Goal: Navigation & Orientation: Find specific page/section

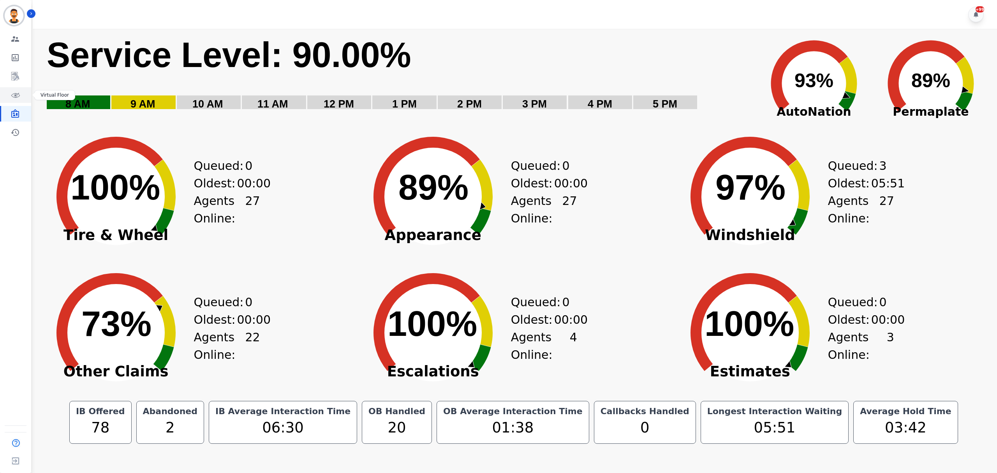
click at [25, 91] on link "Sidebar" at bounding box center [16, 95] width 30 height 16
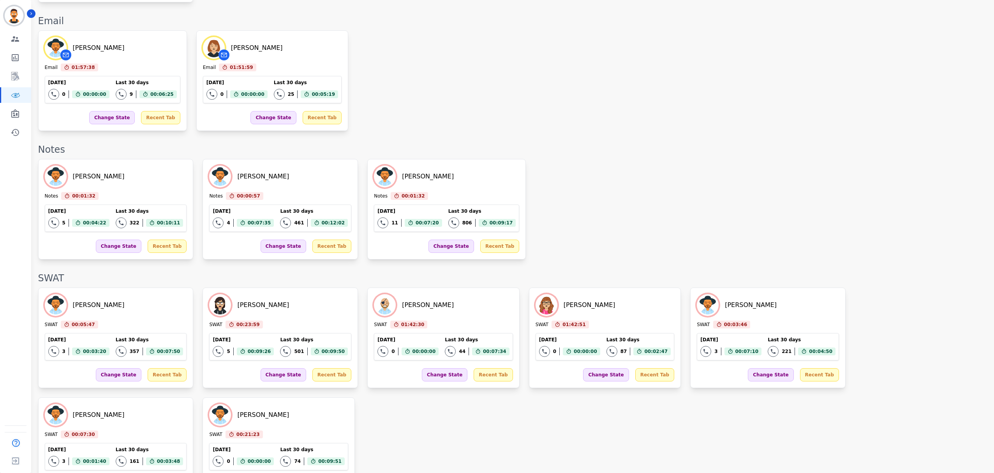
scroll to position [1194, 0]
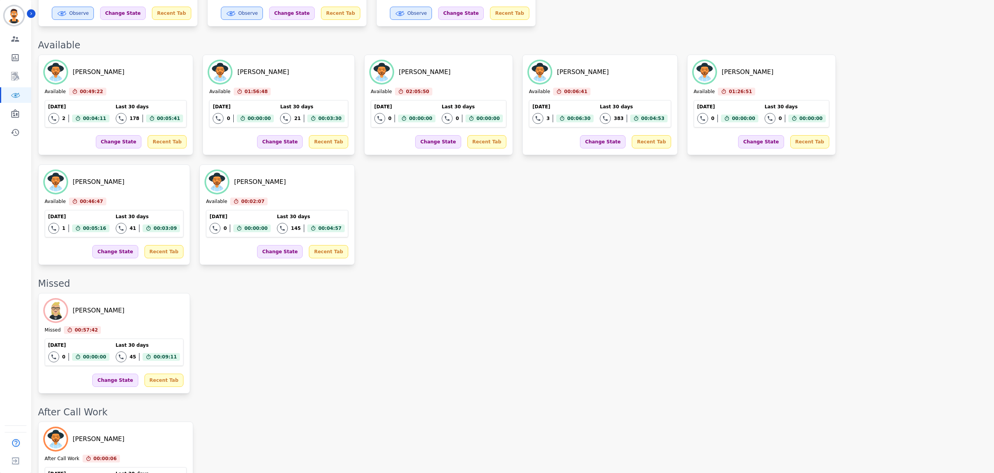
scroll to position [571, 0]
click at [21, 115] on link "Sidebar" at bounding box center [16, 114] width 30 height 16
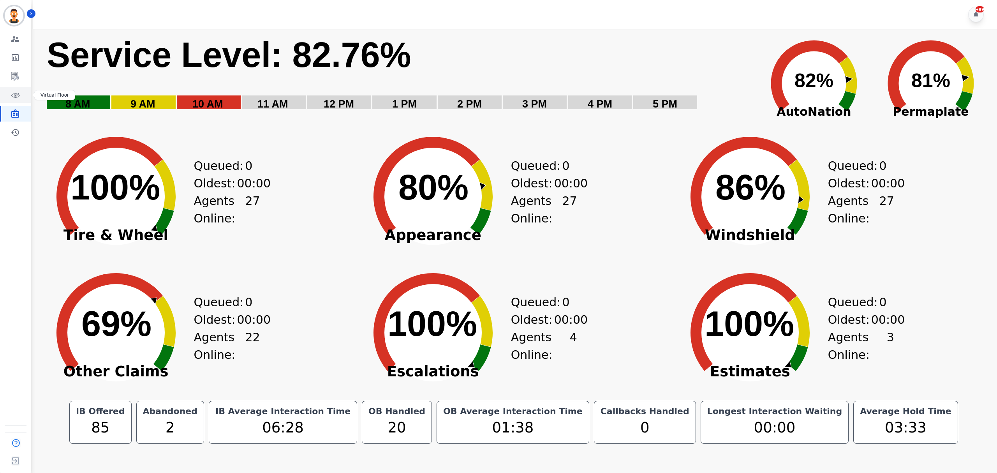
click at [22, 93] on link "Sidebar" at bounding box center [16, 95] width 30 height 16
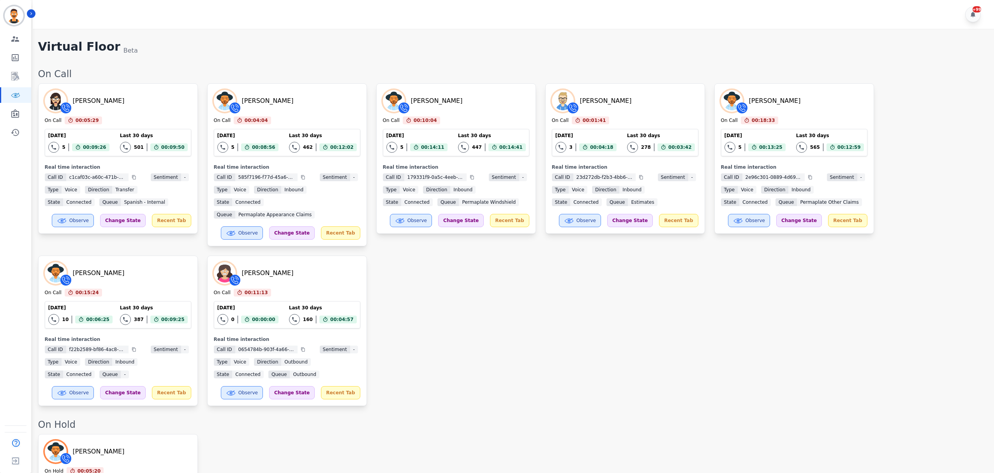
click at [510, 300] on div "Zuleica Ramirez On Call 00:05:29 Current State: On Call Today 5 Total interacti…" at bounding box center [512, 244] width 948 height 323
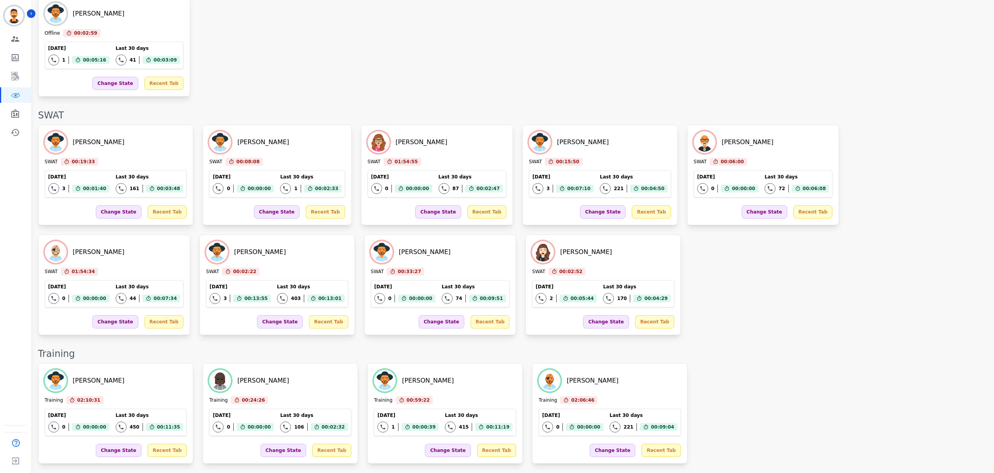
scroll to position [1367, 0]
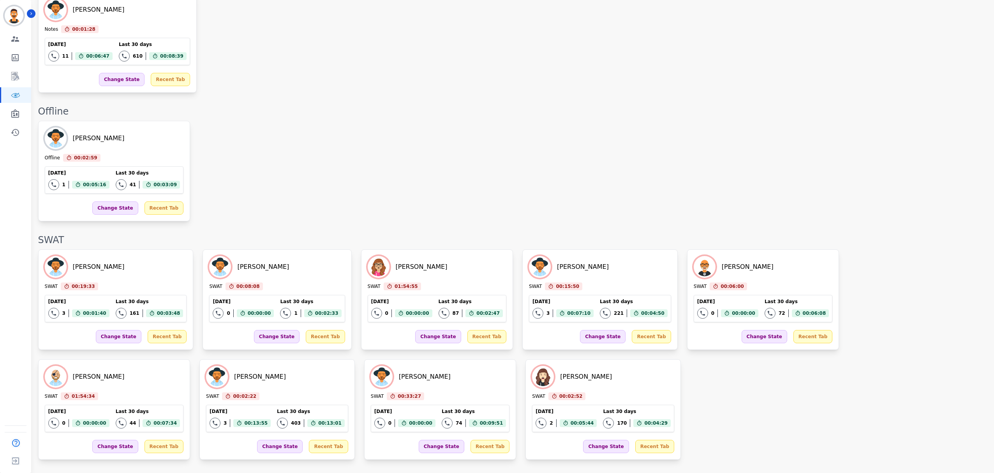
click at [573, 298] on div "Ophelia Gomez SWAT 00:19:33 Current State: SWAT Today 3 Total interactions coun…" at bounding box center [512, 354] width 948 height 210
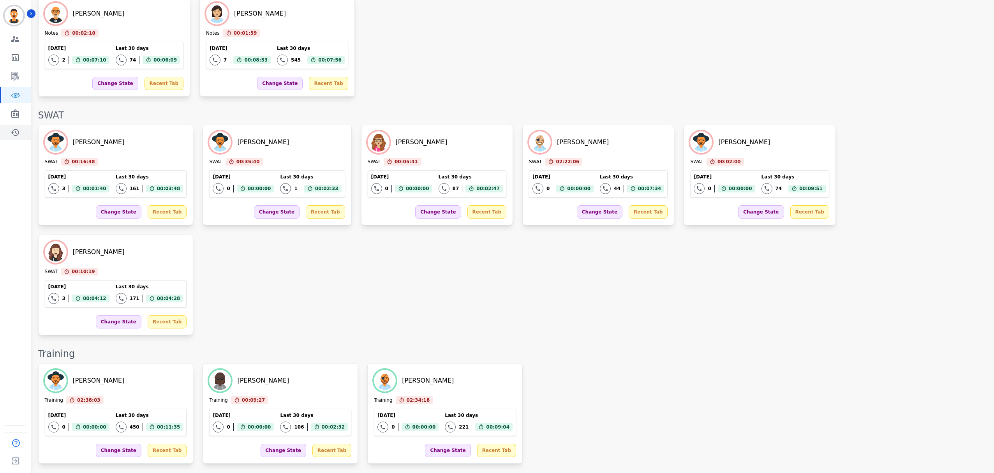
scroll to position [1058, 0]
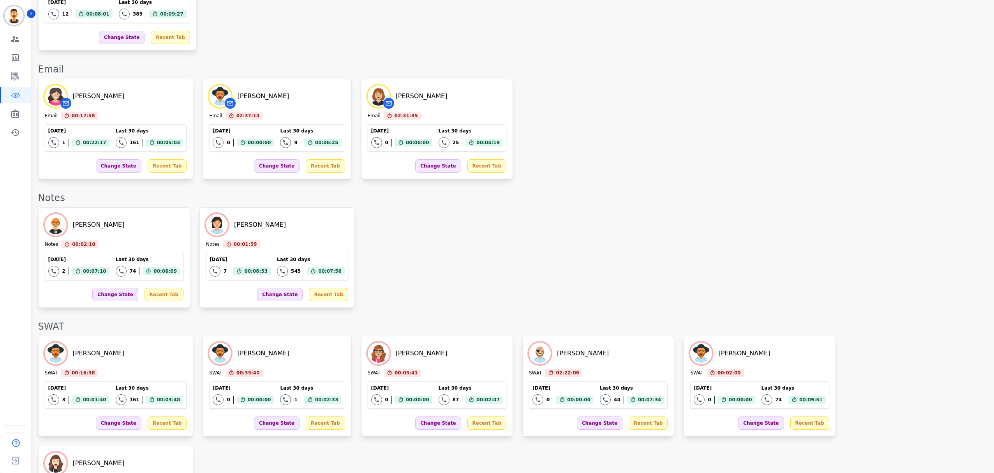
click at [449, 207] on div "Thomas Thulin Notes 00:02:10 Current State: Notes Today 2 Total interactions co…" at bounding box center [512, 257] width 948 height 101
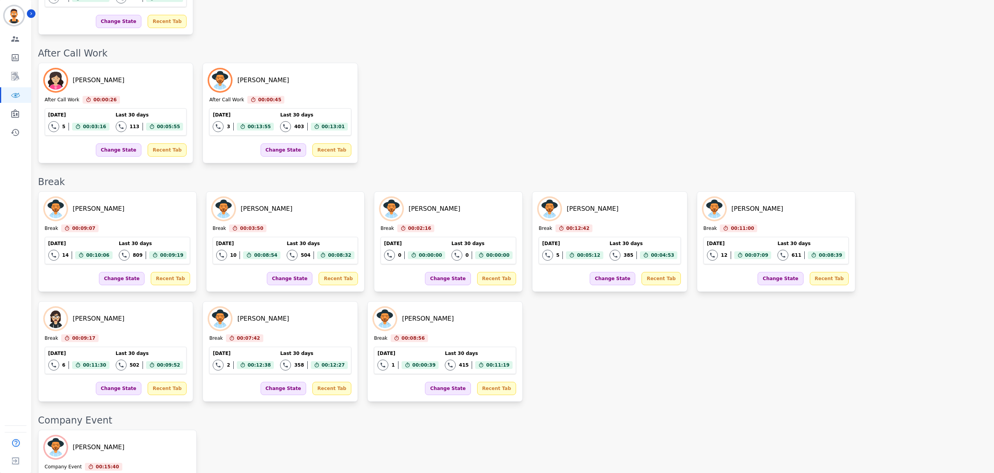
scroll to position [571, 0]
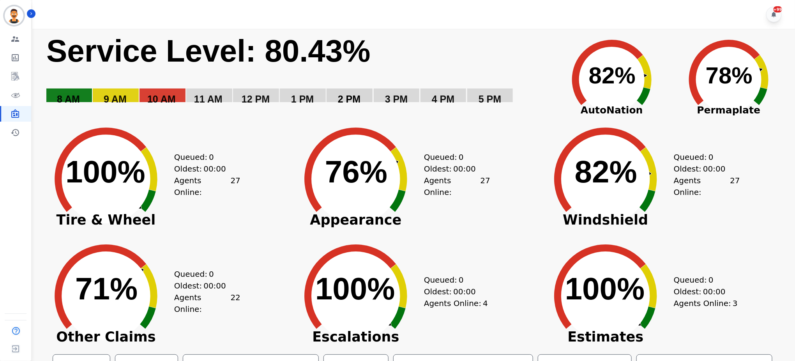
click at [414, 44] on rect "Service Level: 0%" at bounding box center [299, 74] width 506 height 84
click at [17, 96] on icon "Sidebar" at bounding box center [15, 94] width 9 height 9
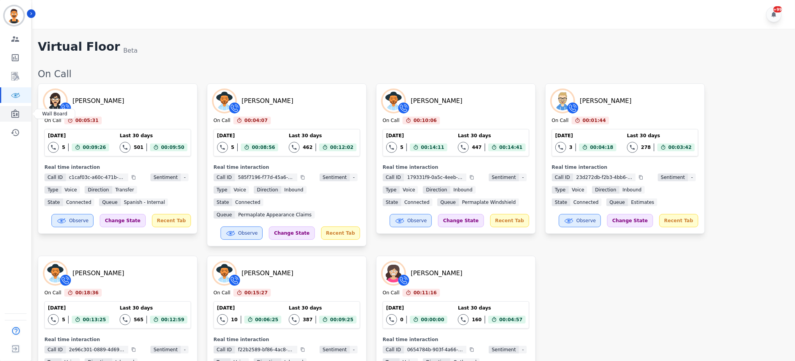
click at [16, 110] on icon "Sidebar" at bounding box center [15, 113] width 9 height 9
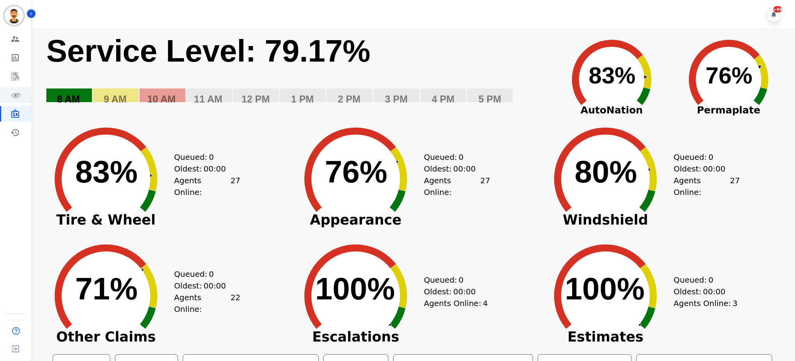
click at [15, 98] on icon "Sidebar" at bounding box center [15, 94] width 9 height 9
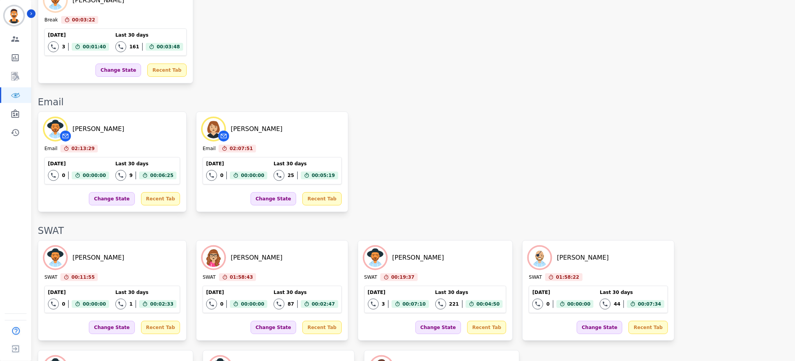
scroll to position [1506, 0]
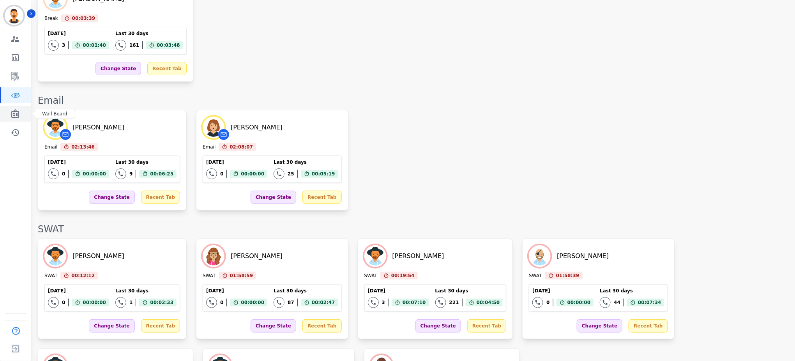
click at [9, 106] on link "Sidebar" at bounding box center [16, 114] width 30 height 16
